Goal: Task Accomplishment & Management: Complete application form

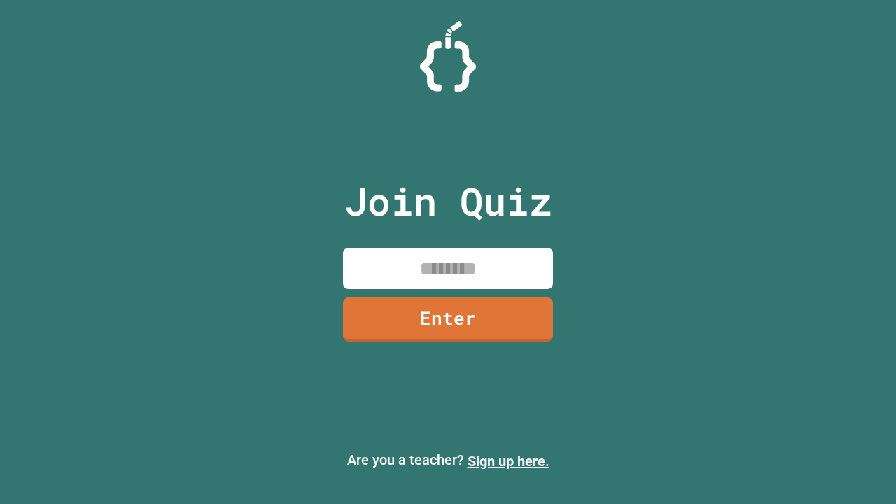
click at [508, 461] on link "Sign up here." at bounding box center [509, 461] width 82 height 17
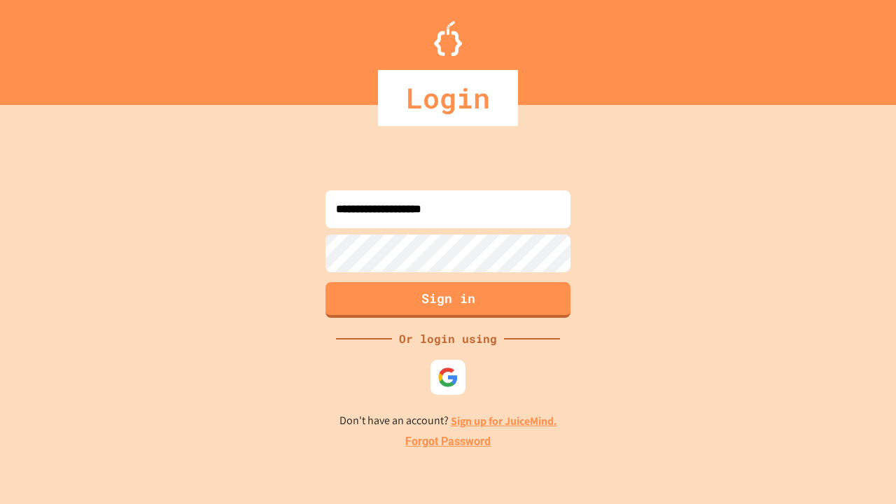
type input "**********"
